Goal: Task Accomplishment & Management: Use online tool/utility

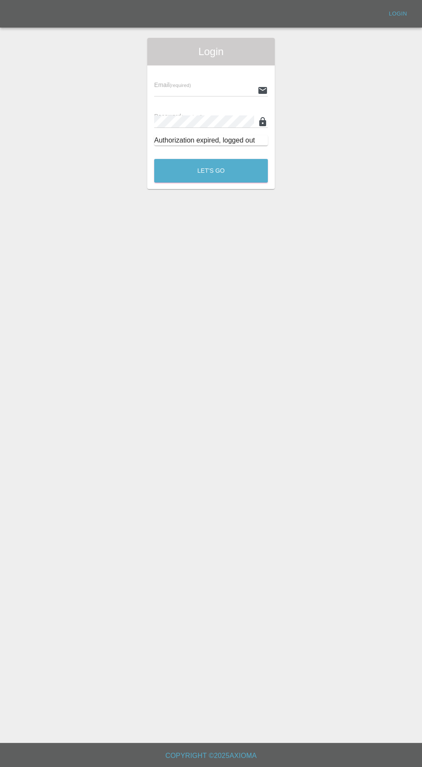
click at [214, 90] on input "text" at bounding box center [204, 90] width 100 height 12
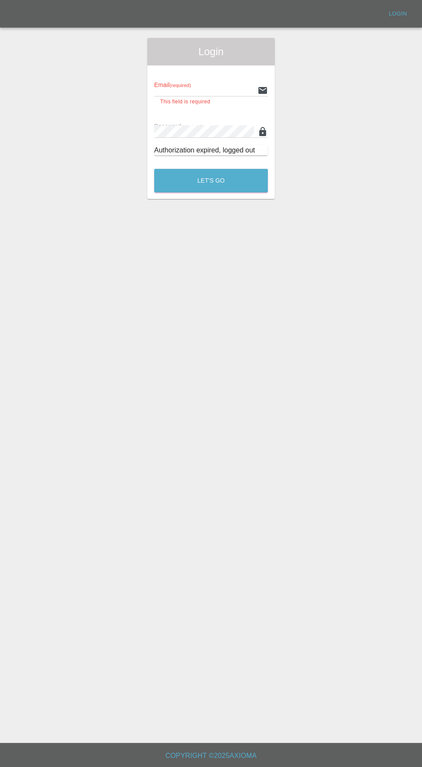
type input "info@darkknightbodyworks.co.uk"
click at [154, 169] on button "Let's Go" at bounding box center [211, 181] width 114 height 24
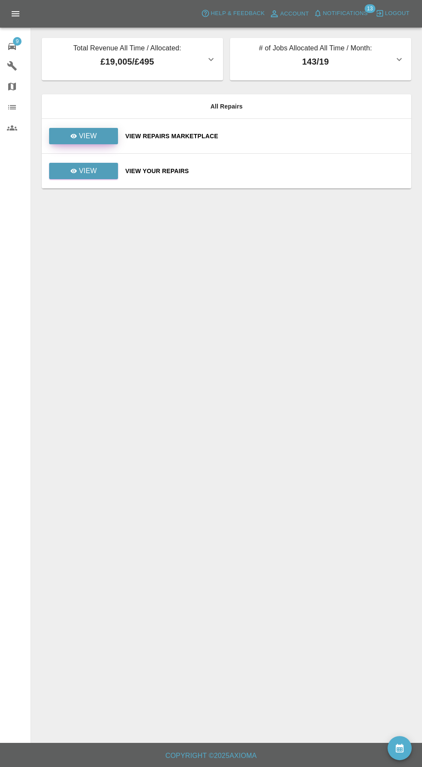
click at [96, 140] on link "View" at bounding box center [83, 136] width 69 height 16
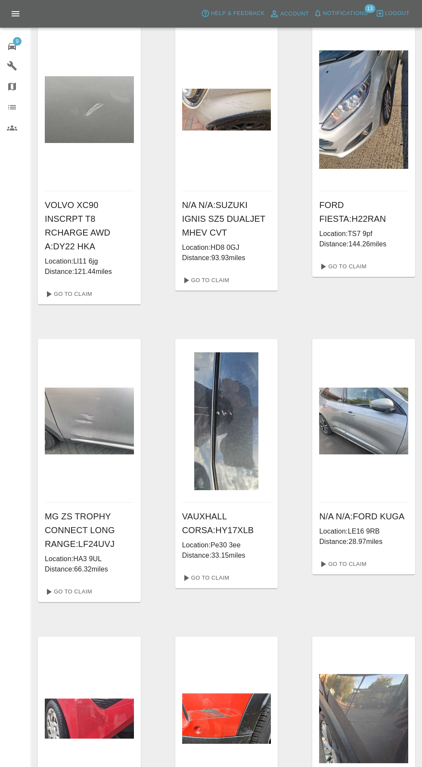
scroll to position [102, 0]
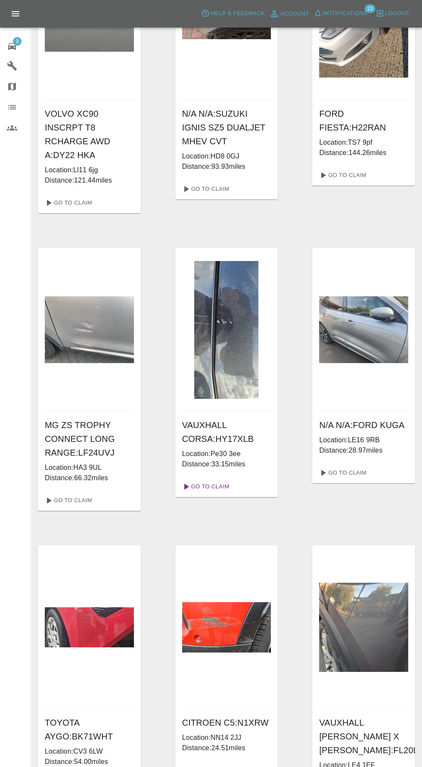
click at [218, 480] on link "Go To Claim" at bounding box center [205, 487] width 53 height 14
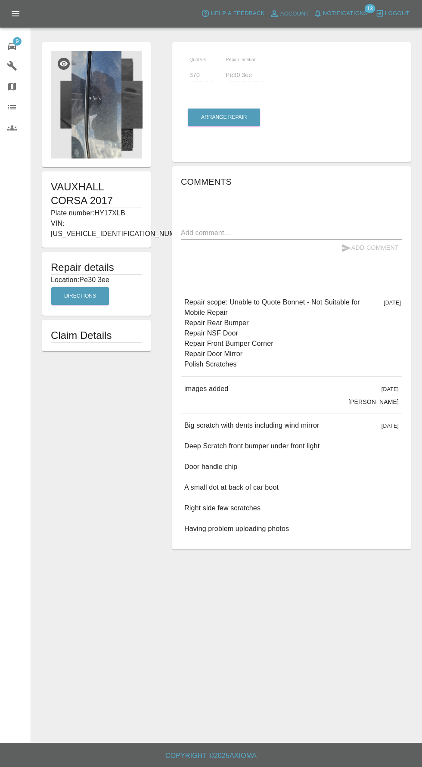
click at [108, 107] on img at bounding box center [96, 105] width 91 height 108
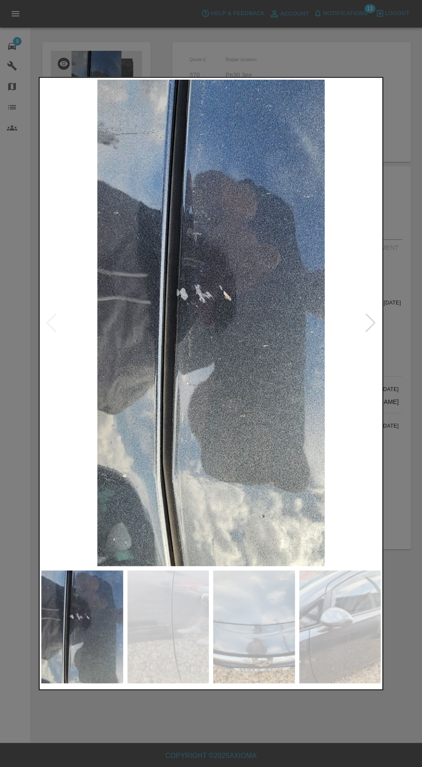
click at [370, 332] on div at bounding box center [371, 322] width 12 height 19
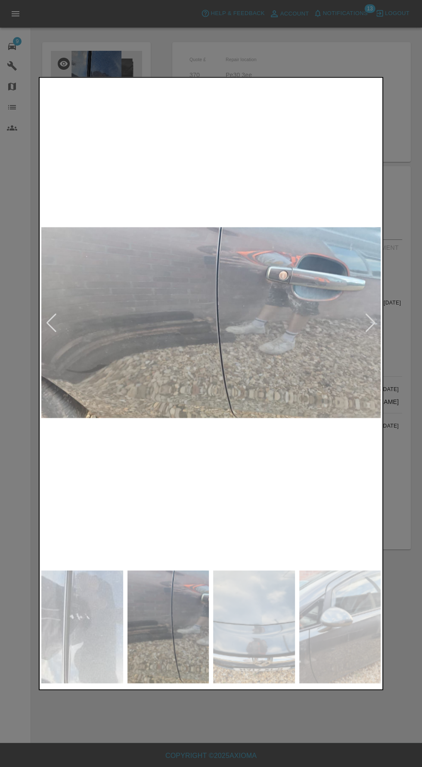
click at [373, 332] on div at bounding box center [371, 322] width 12 height 19
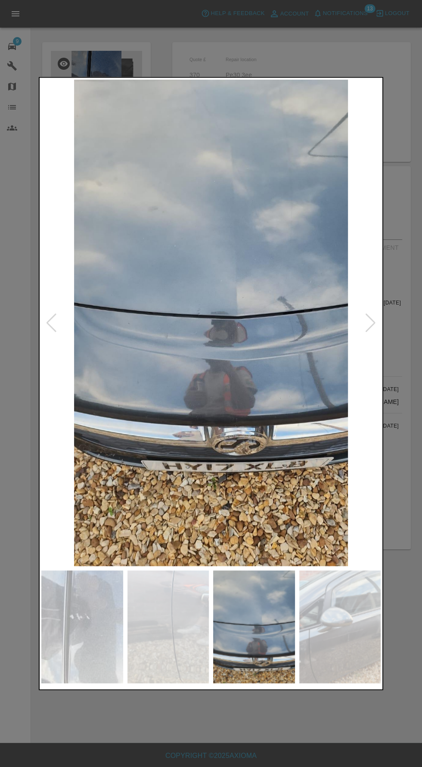
click at [368, 332] on div at bounding box center [371, 322] width 12 height 19
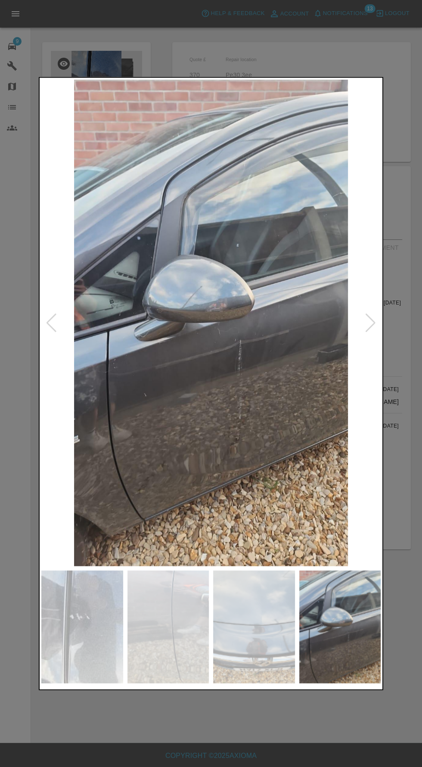
click at [370, 332] on div at bounding box center [371, 322] width 12 height 19
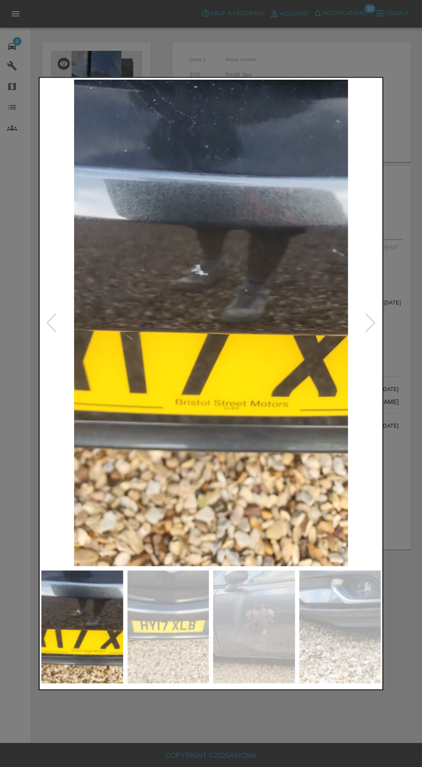
click at [378, 338] on img at bounding box center [210, 322] width 339 height 487
click at [370, 332] on div at bounding box center [371, 322] width 12 height 19
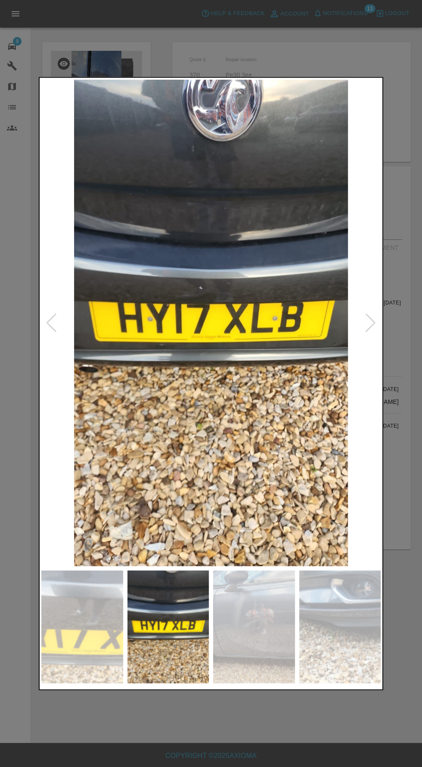
click at [373, 332] on div at bounding box center [371, 322] width 12 height 19
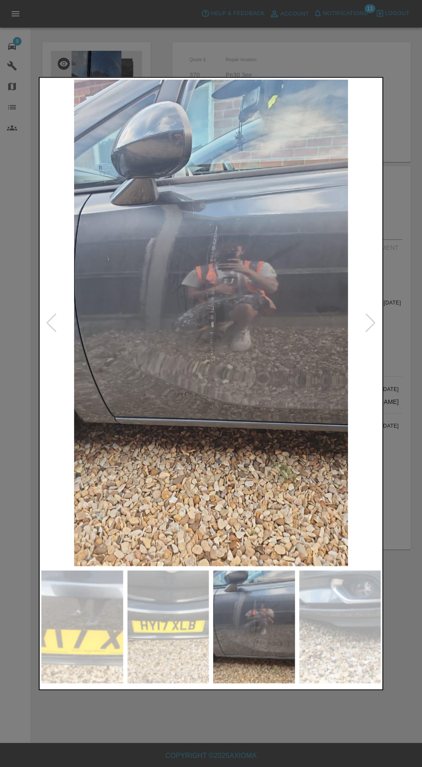
click at [393, 329] on div at bounding box center [211, 383] width 422 height 767
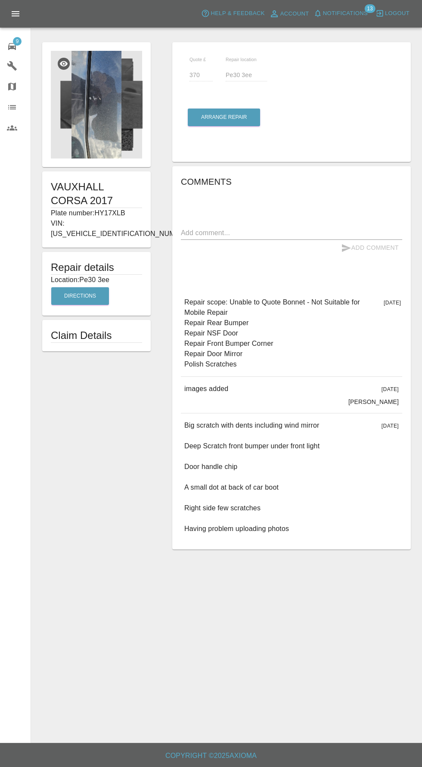
click at [384, 352] on div "2 days ago" at bounding box center [391, 333] width 15 height 72
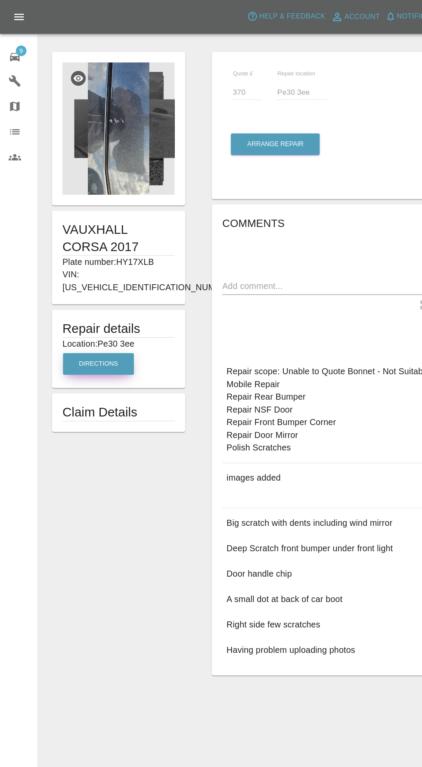
click at [85, 294] on button "Directions" at bounding box center [80, 296] width 58 height 18
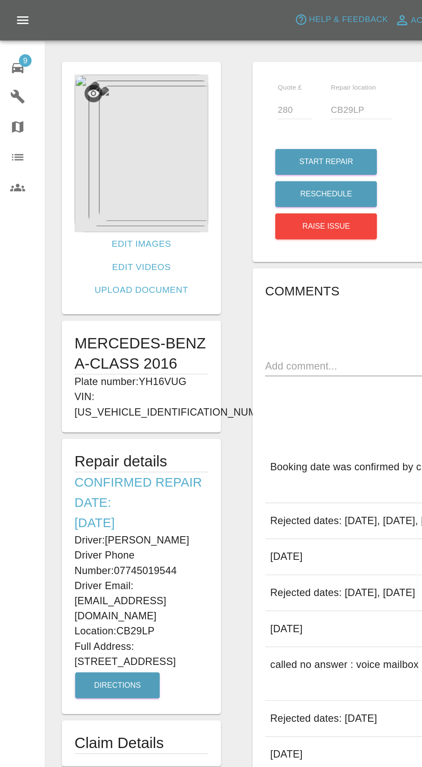
click at [21, 45] on div "9" at bounding box center [19, 45] width 24 height 12
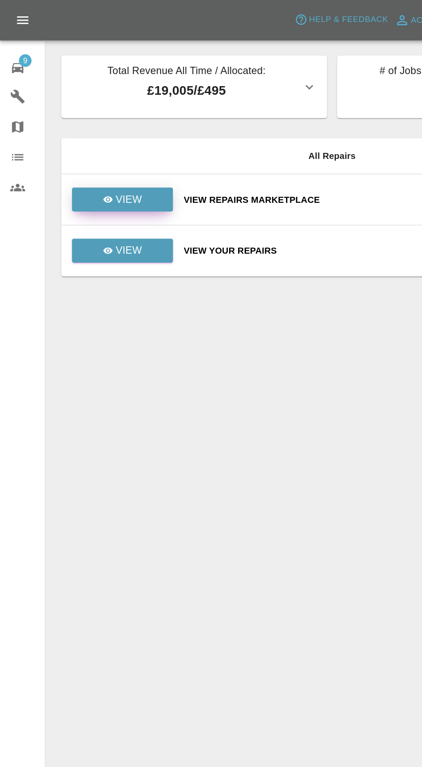
click at [109, 132] on link "View" at bounding box center [83, 136] width 69 height 16
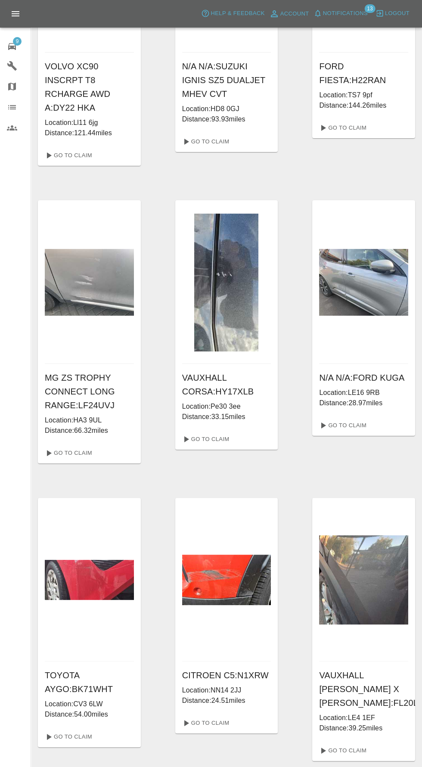
scroll to position [163, 0]
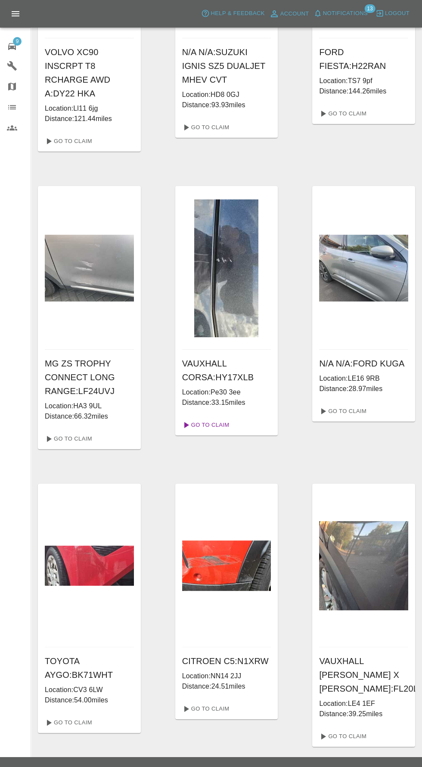
click at [210, 418] on link "Go To Claim" at bounding box center [205, 425] width 53 height 14
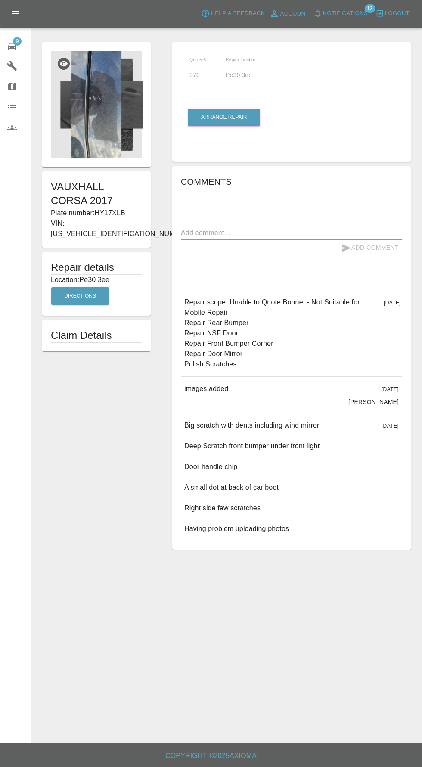
scroll to position [28, 0]
click at [123, 64] on img at bounding box center [96, 105] width 91 height 108
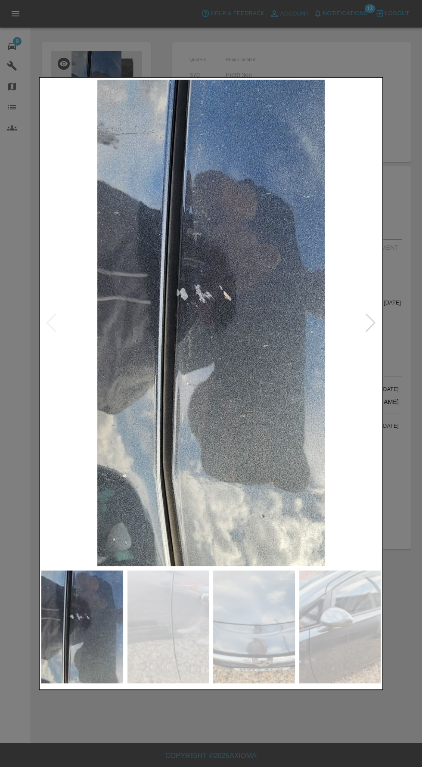
click at [373, 306] on img at bounding box center [210, 322] width 339 height 487
click at [373, 323] on div at bounding box center [371, 322] width 12 height 19
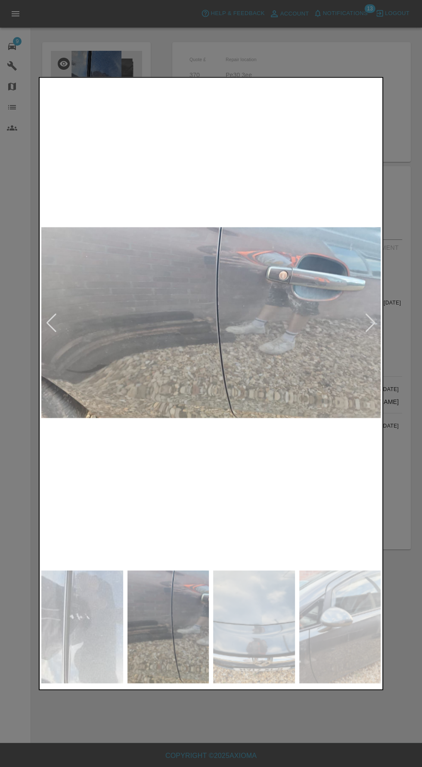
click at [374, 328] on div at bounding box center [371, 322] width 12 height 19
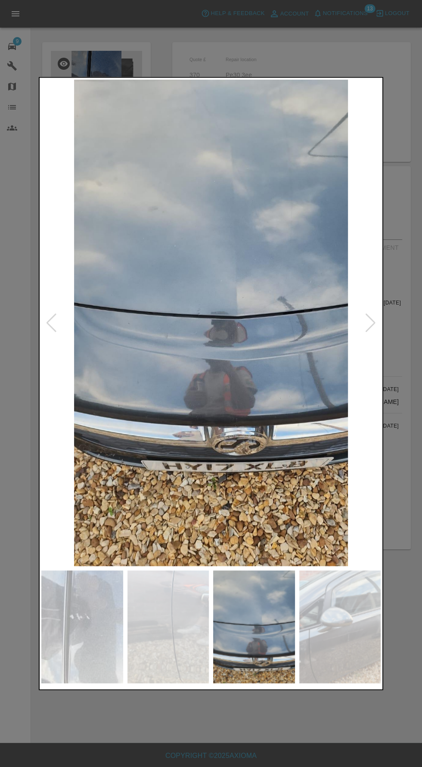
click at [370, 329] on div at bounding box center [371, 322] width 12 height 19
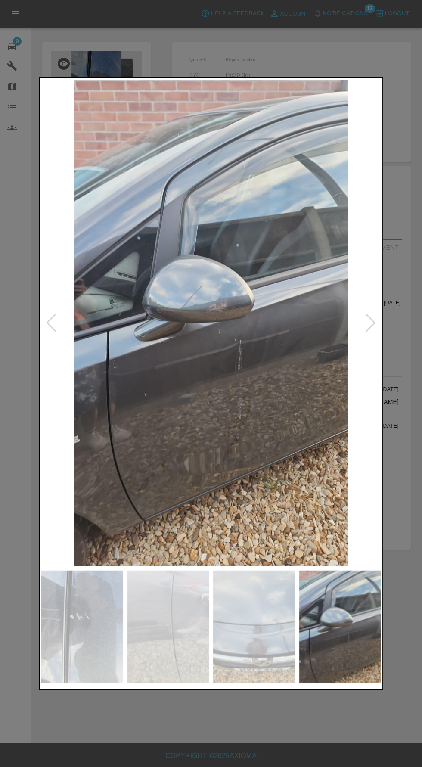
click at [372, 329] on div at bounding box center [371, 322] width 12 height 19
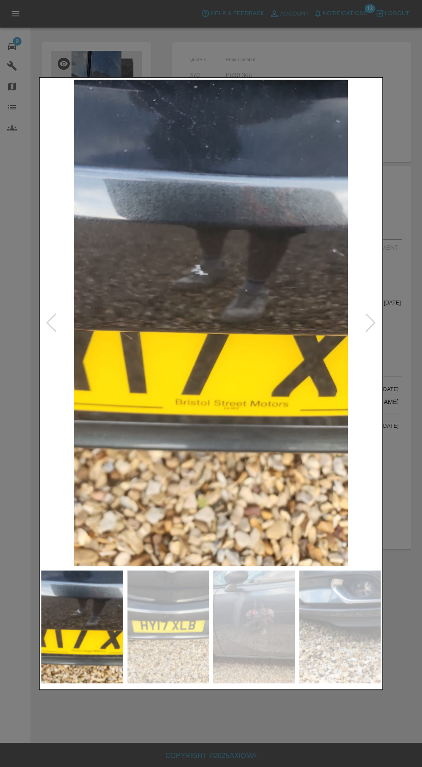
click at [370, 328] on div at bounding box center [371, 322] width 12 height 19
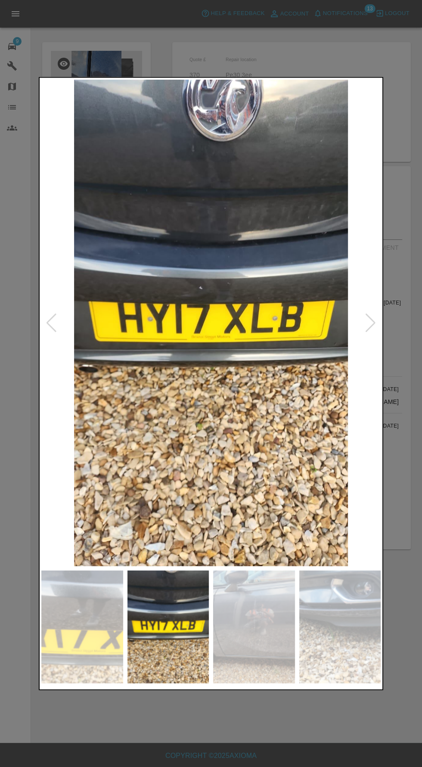
click at [370, 328] on div at bounding box center [371, 322] width 12 height 19
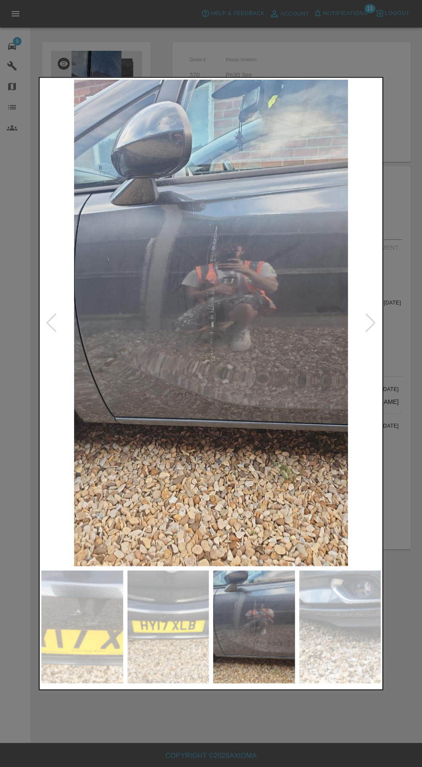
click at [375, 326] on div at bounding box center [371, 322] width 12 height 19
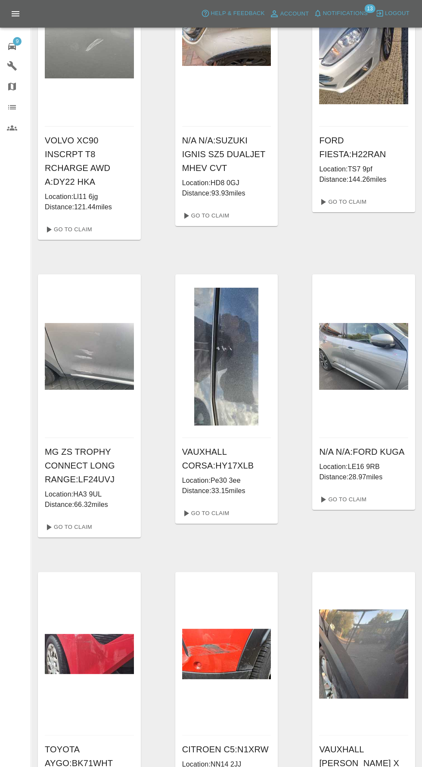
scroll to position [102, 0]
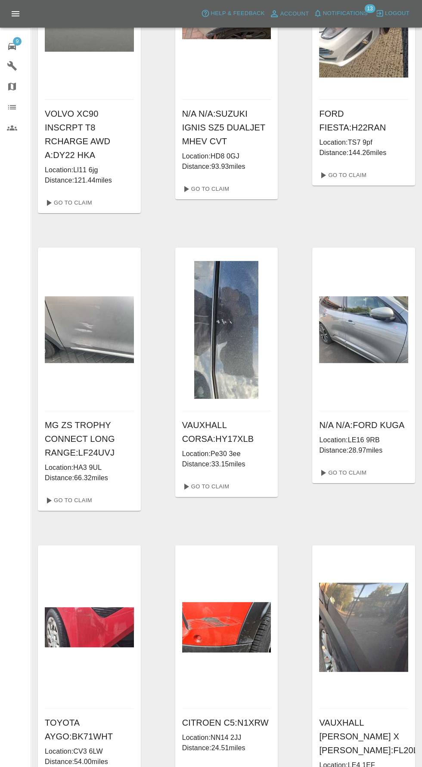
click at [206, 764] on link "Go To Claim" at bounding box center [205, 771] width 53 height 14
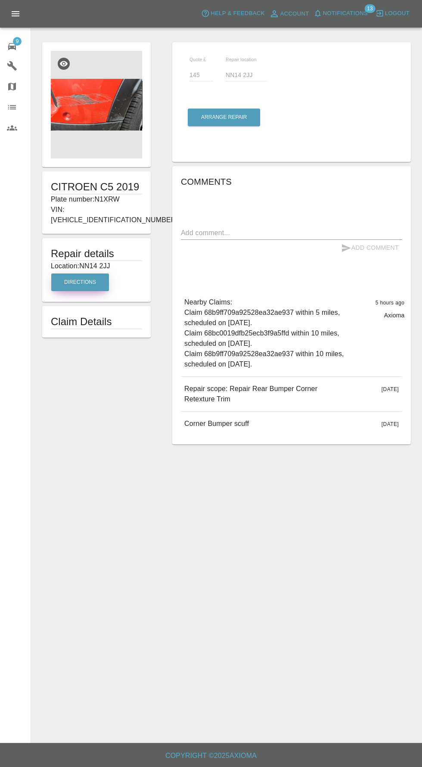
click at [93, 274] on button "Directions" at bounding box center [80, 283] width 58 height 18
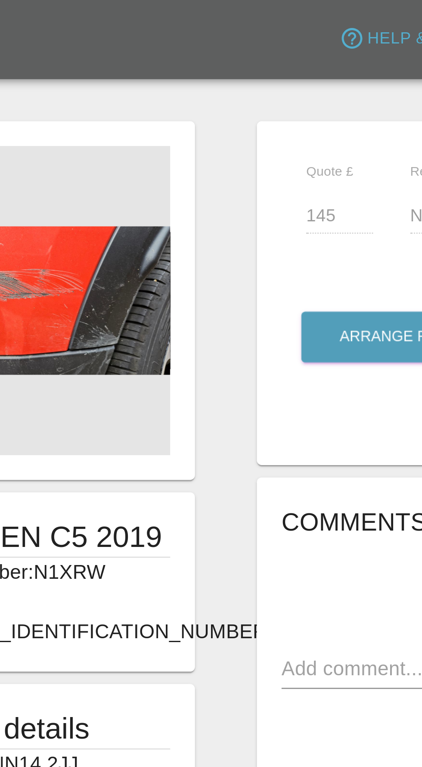
click at [126, 102] on img at bounding box center [96, 105] width 91 height 108
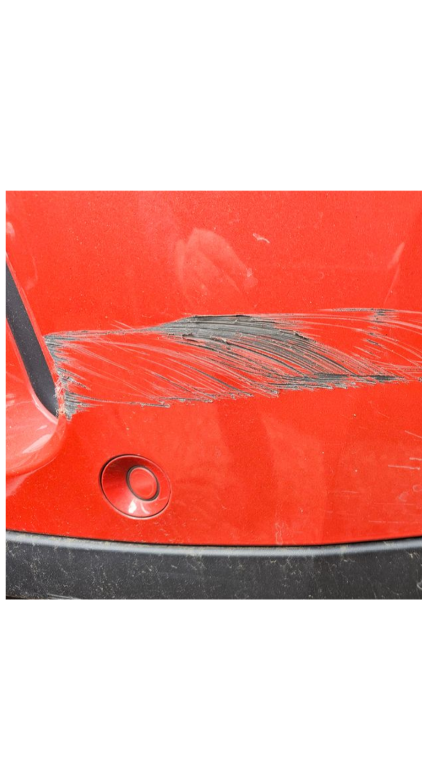
click at [186, 450] on img at bounding box center [211, 323] width 252 height 362
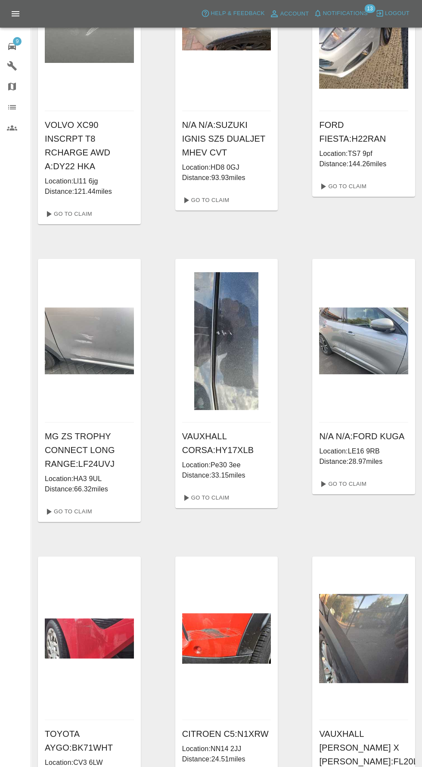
scroll to position [102, 0]
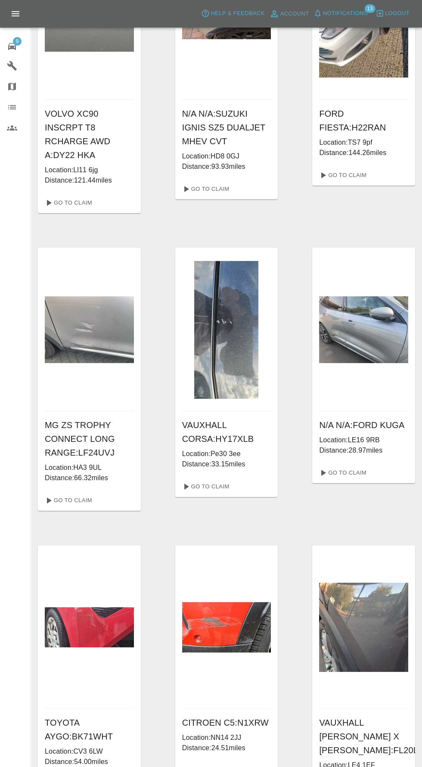
click at [207, 764] on link "Go To Claim" at bounding box center [205, 771] width 53 height 14
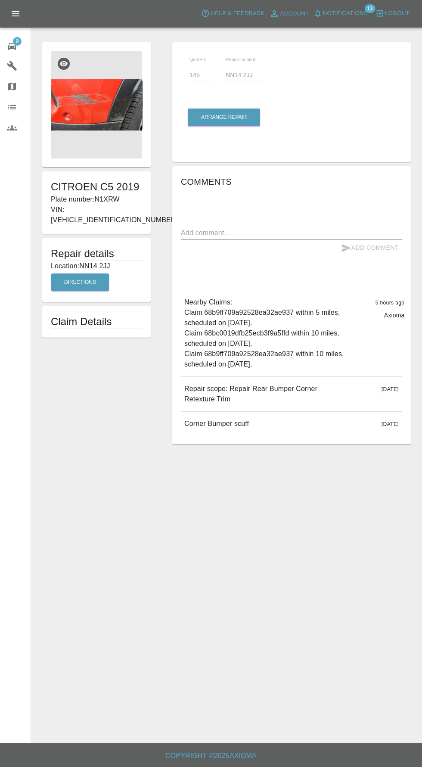
click at [134, 114] on img at bounding box center [96, 105] width 91 height 108
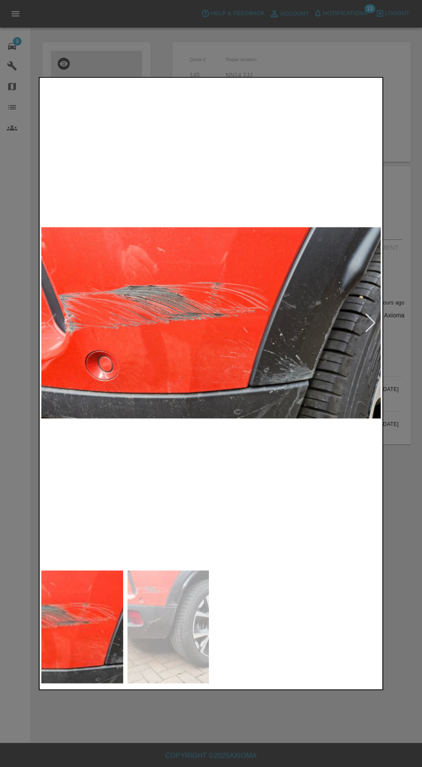
click at [369, 332] on div at bounding box center [371, 322] width 12 height 19
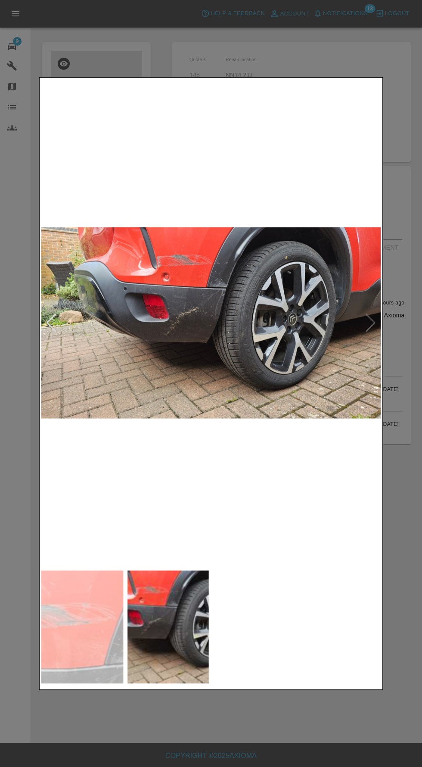
click at [55, 332] on div at bounding box center [52, 322] width 12 height 19
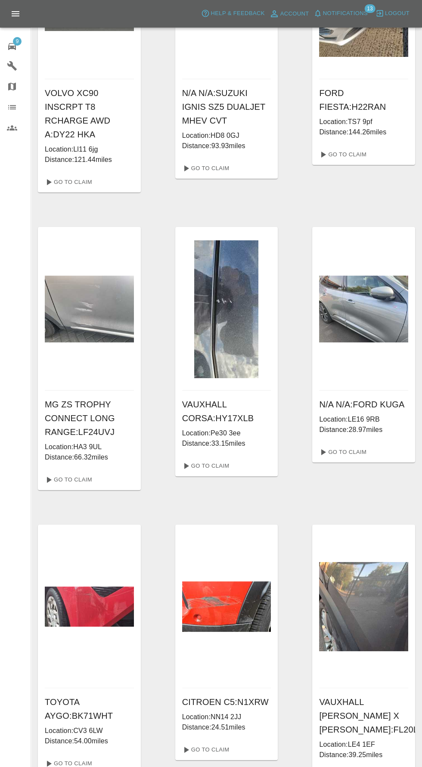
scroll to position [163, 0]
